Goal: Task Accomplishment & Management: Complete application form

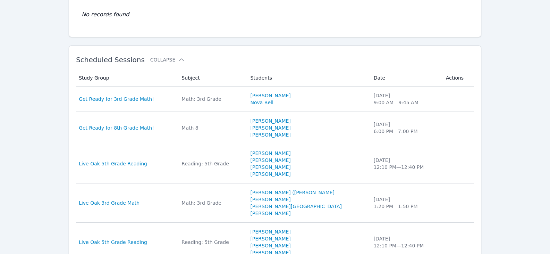
scroll to position [174, 0]
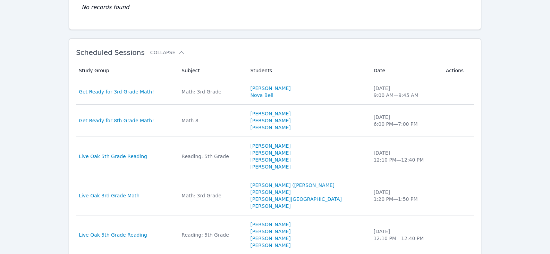
drag, startPoint x: 127, startPoint y: 89, endPoint x: 136, endPoint y: 86, distance: 9.3
click at [127, 89] on span "Get Ready for 3rd Grade Math!" at bounding box center [116, 91] width 75 height 7
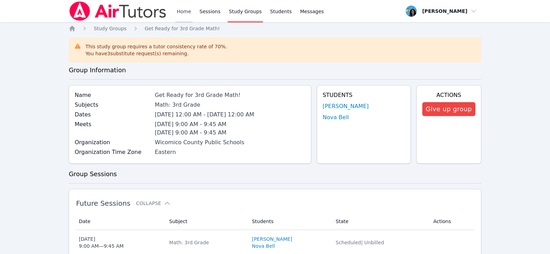
click at [179, 5] on link "Home" at bounding box center [183, 11] width 17 height 22
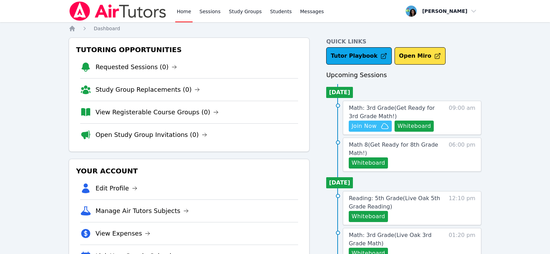
click at [382, 125] on icon "button" at bounding box center [385, 126] width 8 height 8
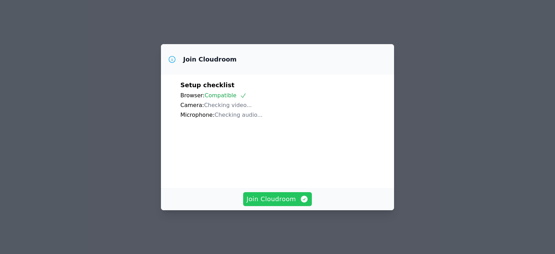
click at [296, 204] on span "Join Cloudroom" at bounding box center [278, 199] width 62 height 10
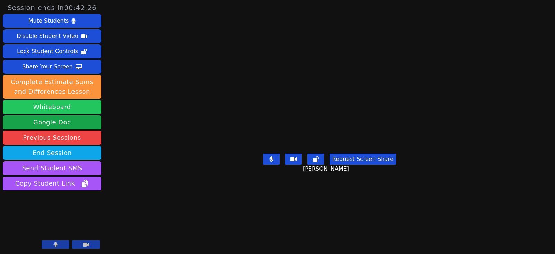
click at [28, 107] on button "Whiteboard" at bounding box center [52, 107] width 99 height 14
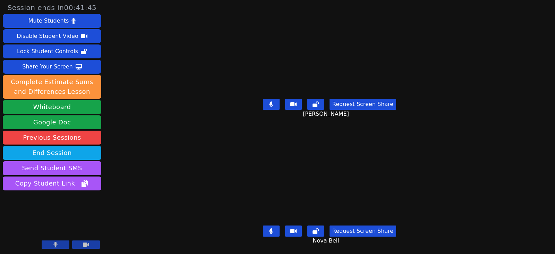
drag, startPoint x: 61, startPoint y: 141, endPoint x: -70, endPoint y: 113, distance: 134.2
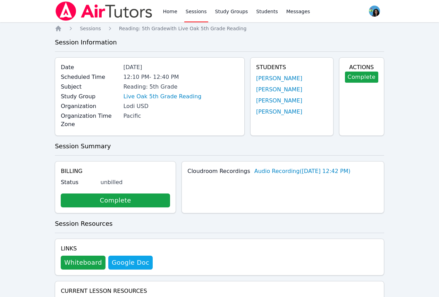
click at [191, 13] on link "Sessions" at bounding box center [196, 11] width 24 height 22
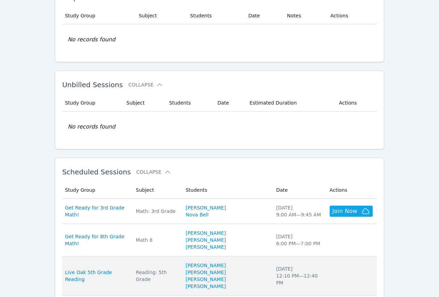
scroll to position [104, 0]
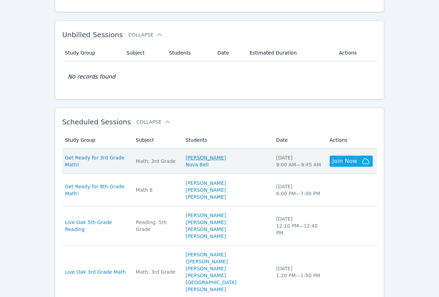
click at [217, 160] on link "[PERSON_NAME]" at bounding box center [206, 157] width 40 height 7
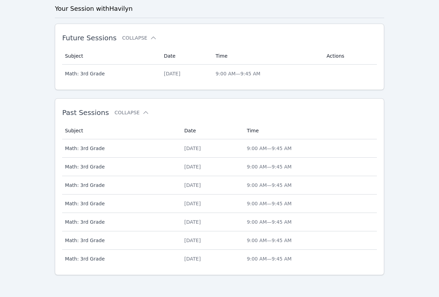
scroll to position [186, 0]
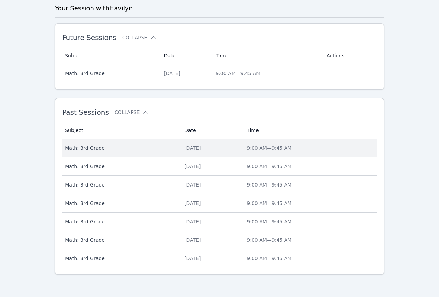
click at [186, 151] on div "[DATE]" at bounding box center [211, 147] width 54 height 7
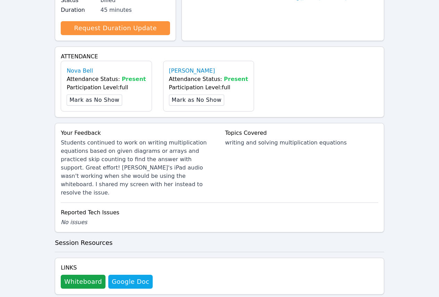
scroll to position [278, 0]
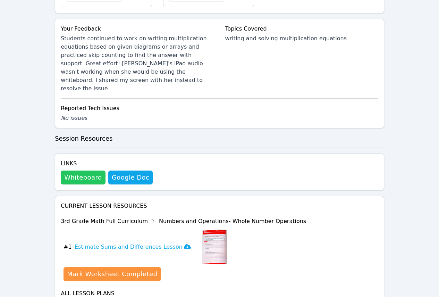
click at [90, 170] on button "Whiteboard" at bounding box center [83, 177] width 45 height 14
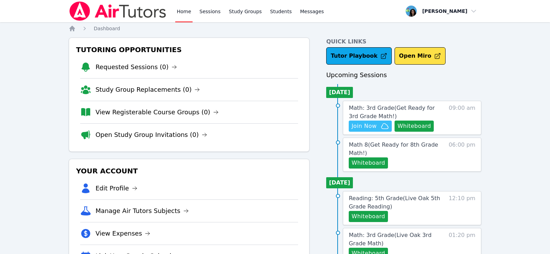
click at [377, 128] on span "Join Now" at bounding box center [370, 126] width 37 height 8
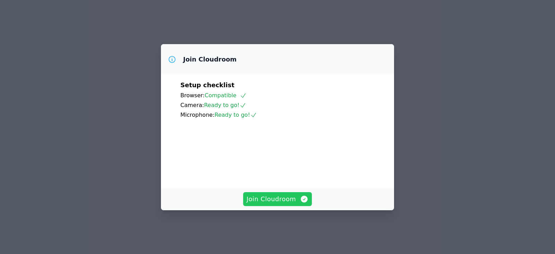
click at [299, 199] on button "Join Cloudroom" at bounding box center [277, 199] width 69 height 14
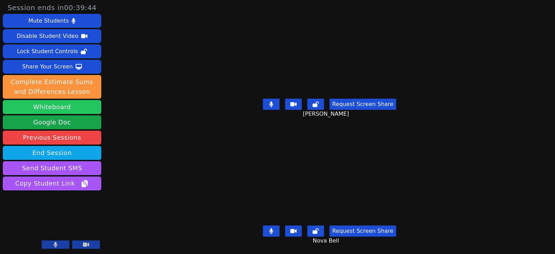
click at [77, 108] on button "Whiteboard" at bounding box center [52, 107] width 99 height 14
click at [441, 225] on div "Request Screen Share Nova Bell" at bounding box center [329, 236] width 239 height 28
click at [273, 102] on icon at bounding box center [271, 104] width 4 height 6
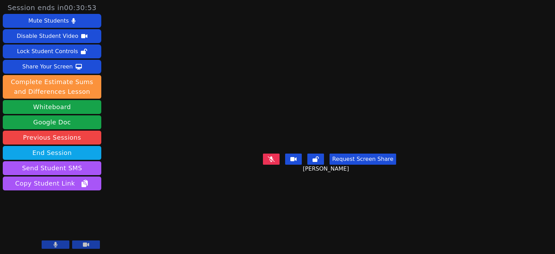
click at [449, 225] on main "Havilyn Brittingham Request Screen Share Havilyn Brittingham" at bounding box center [329, 127] width 239 height 254
click at [277, 165] on button at bounding box center [271, 158] width 17 height 11
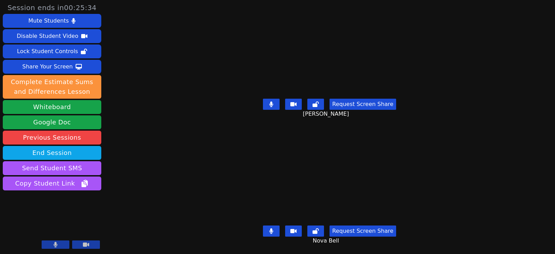
click at [272, 101] on icon at bounding box center [271, 104] width 4 height 6
click at [274, 103] on icon at bounding box center [271, 104] width 7 height 6
click at [272, 104] on icon at bounding box center [271, 104] width 4 height 6
click at [273, 99] on button at bounding box center [271, 104] width 17 height 11
click at [273, 108] on div "Request Screen Share Havilyn Brittingham" at bounding box center [329, 110] width 239 height 28
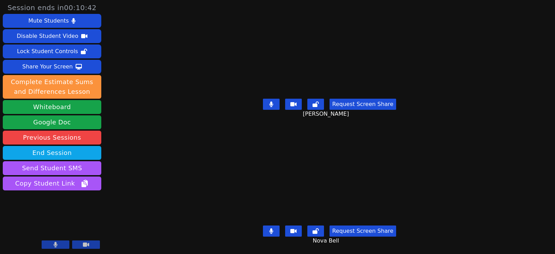
click at [273, 103] on icon at bounding box center [271, 104] width 4 height 6
click at [273, 103] on icon at bounding box center [271, 104] width 7 height 6
drag, startPoint x: 276, startPoint y: 104, endPoint x: 234, endPoint y: 118, distance: 43.8
click at [241, 115] on div "Request Screen Share Havilyn Brittingham" at bounding box center [329, 110] width 239 height 28
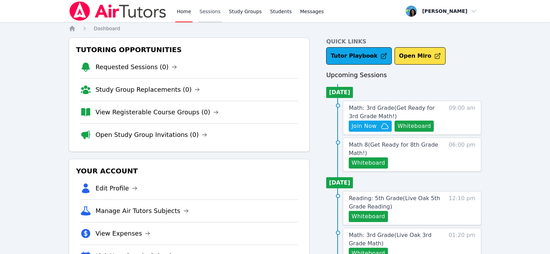
click at [208, 13] on link "Sessions" at bounding box center [210, 11] width 24 height 22
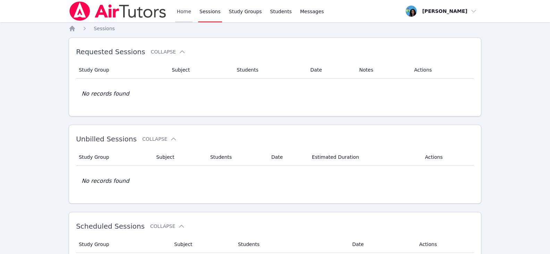
click at [187, 11] on link "Home" at bounding box center [183, 11] width 17 height 22
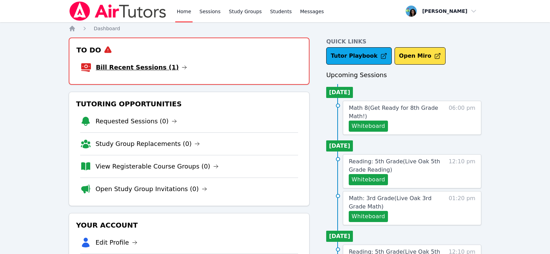
click at [182, 66] on icon at bounding box center [185, 68] width 6 height 6
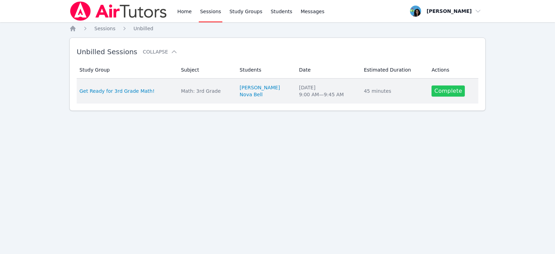
click at [457, 92] on link "Complete" at bounding box center [448, 90] width 33 height 11
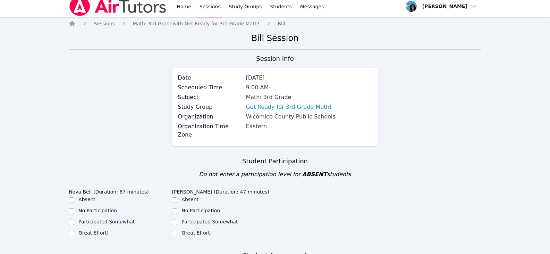
scroll to position [69, 0]
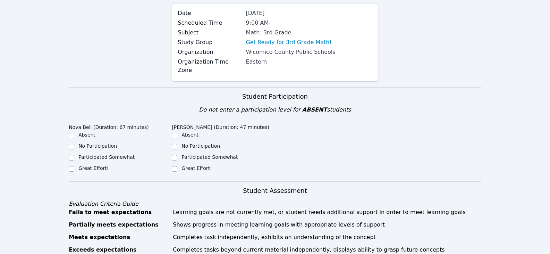
click at [86, 165] on label "Great Effort!" at bounding box center [93, 168] width 30 height 6
click at [74, 166] on input "Great Effort!" at bounding box center [72, 169] width 6 height 6
checkbox input "true"
click at [188, 165] on label "Great Effort!" at bounding box center [197, 168] width 30 height 6
click at [177, 166] on input "Great Effort!" at bounding box center [175, 169] width 6 height 6
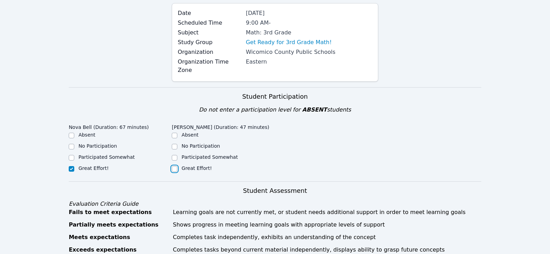
checkbox input "true"
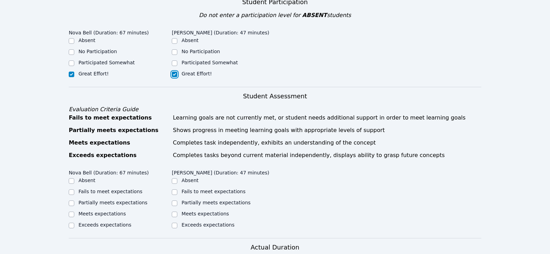
scroll to position [174, 0]
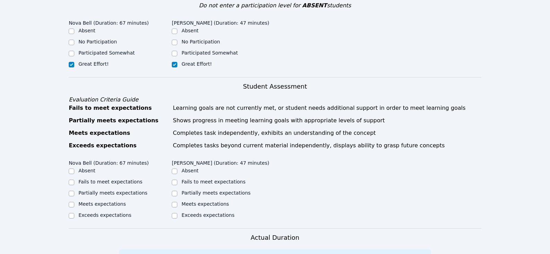
click at [106, 190] on label "Partially meets expectations" at bounding box center [112, 193] width 69 height 6
click at [74, 191] on input "Partially meets expectations" at bounding box center [72, 194] width 6 height 6
checkbox input "true"
click at [198, 190] on label "Partially meets expectations" at bounding box center [216, 193] width 69 height 6
click at [177, 191] on input "Partially meets expectations" at bounding box center [175, 194] width 6 height 6
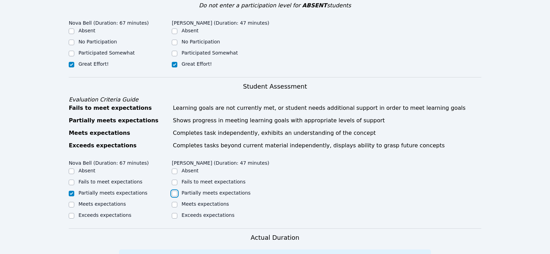
checkbox input "true"
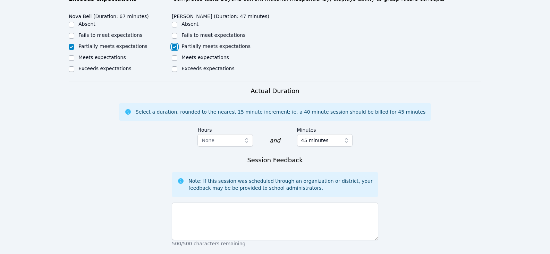
scroll to position [382, 0]
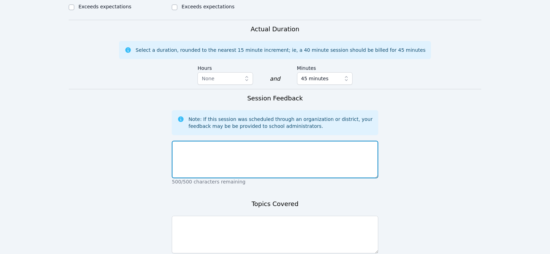
click at [247, 161] on textarea at bounding box center [275, 159] width 206 height 37
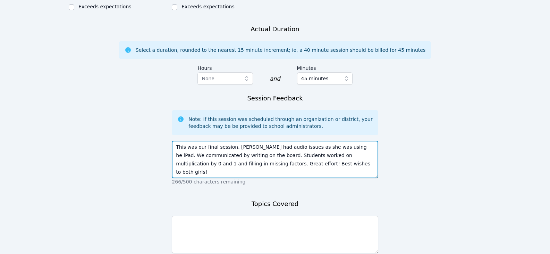
click at [301, 150] on textarea "This was our final session. [PERSON_NAME] had audio issues as she was using he …" at bounding box center [275, 159] width 206 height 37
click at [336, 151] on textarea "This was our final session. [PERSON_NAME] had audio issues as she was using he …" at bounding box center [275, 159] width 206 height 37
click at [320, 141] on textarea "This was our final session. [PERSON_NAME] had audio issues as she was using he …" at bounding box center [275, 159] width 206 height 37
click at [253, 141] on textarea "This was our final session. [PERSON_NAME] had audio issues as she was using he …" at bounding box center [275, 159] width 206 height 37
click at [315, 152] on textarea "This was our final session. [PERSON_NAME] had ongoing audio issues as she was u…" at bounding box center [275, 159] width 206 height 37
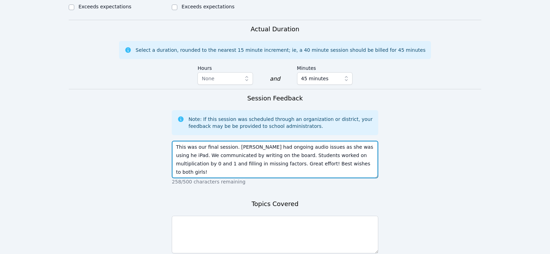
click at [319, 154] on textarea "This was our final session. [PERSON_NAME] had ongoing audio issues as she was u…" at bounding box center [275, 159] width 206 height 37
type textarea "This was our final session. [PERSON_NAME] had ongoing audio issues as she was u…"
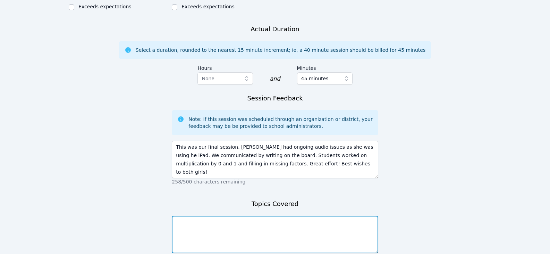
click at [257, 217] on textarea at bounding box center [275, 234] width 206 height 37
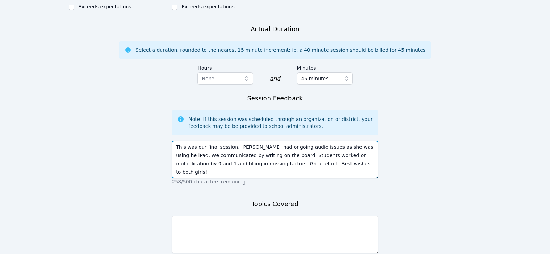
drag, startPoint x: 308, startPoint y: 148, endPoint x: 361, endPoint y: 147, distance: 53.1
click at [361, 147] on textarea "This was our final session. [PERSON_NAME] had ongoing audio issues as she was u…" at bounding box center [275, 159] width 206 height 37
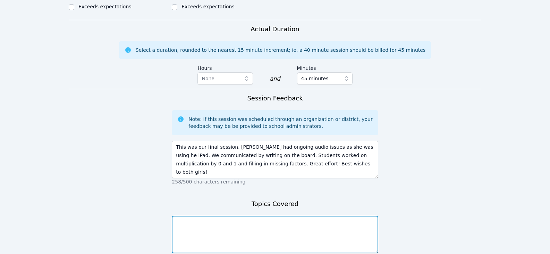
click at [306, 225] on textarea at bounding box center [275, 234] width 206 height 37
paste textarea "multiplication by 0 and 1"
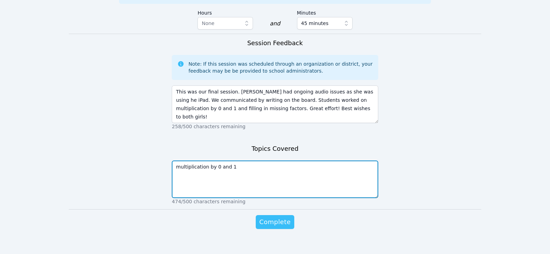
type textarea "multiplication by 0 and 1"
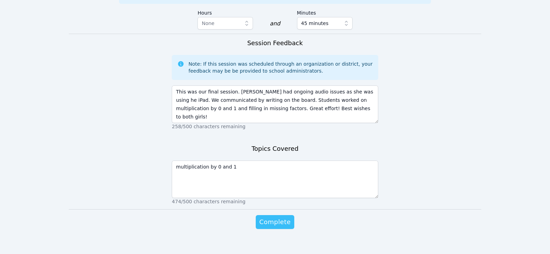
click at [289, 217] on span "Complete" at bounding box center [274, 222] width 31 height 10
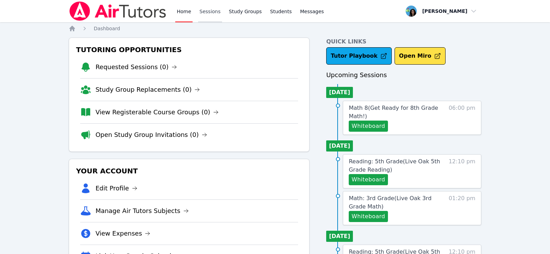
click at [215, 15] on link "Sessions" at bounding box center [210, 11] width 24 height 22
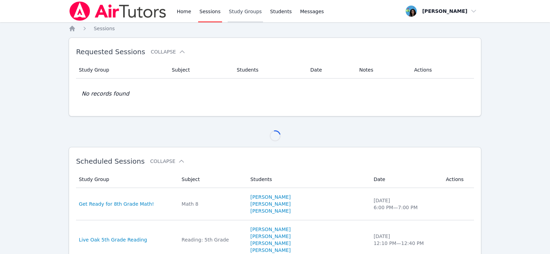
click at [249, 14] on link "Study Groups" at bounding box center [246, 11] width 36 height 22
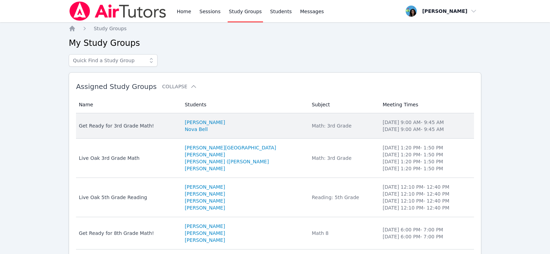
click at [145, 127] on div "Get Ready for 3rd Grade Math!" at bounding box center [128, 125] width 98 height 7
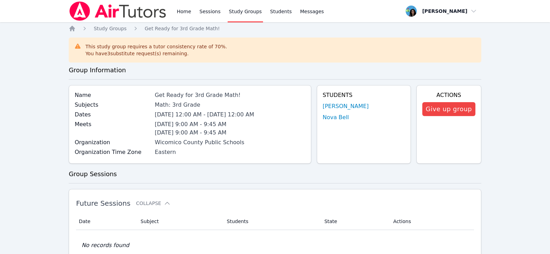
click at [175, 11] on div "Home Sessions Study Groups Students Messages" at bounding box center [197, 11] width 256 height 22
click at [180, 13] on link "Home" at bounding box center [183, 11] width 17 height 22
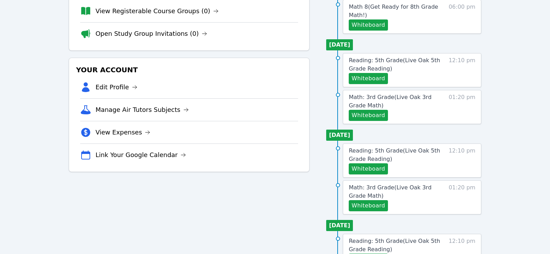
scroll to position [104, 0]
